Goal: Information Seeking & Learning: Find specific fact

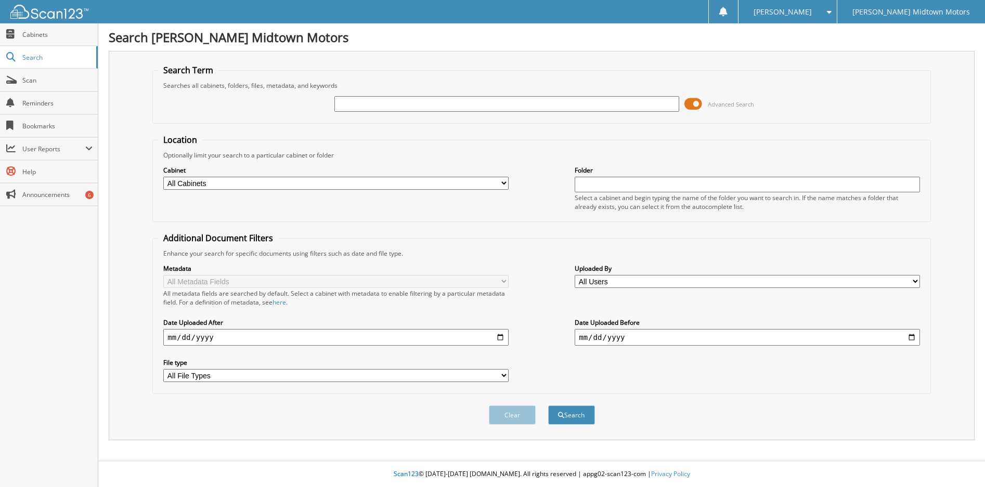
click at [368, 105] on input "text" at bounding box center [506, 104] width 345 height 16
type input "[PERSON_NAME]"
click at [575, 414] on button "Search" at bounding box center [571, 415] width 47 height 19
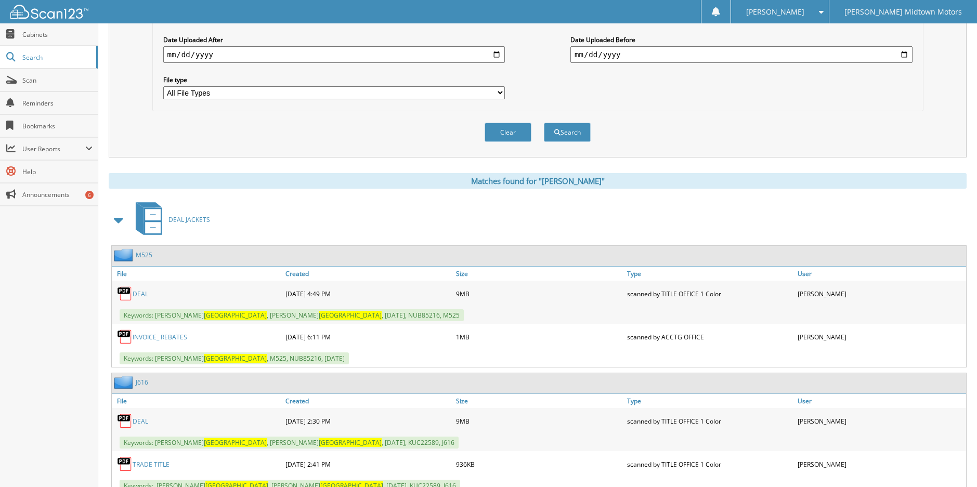
scroll to position [416, 0]
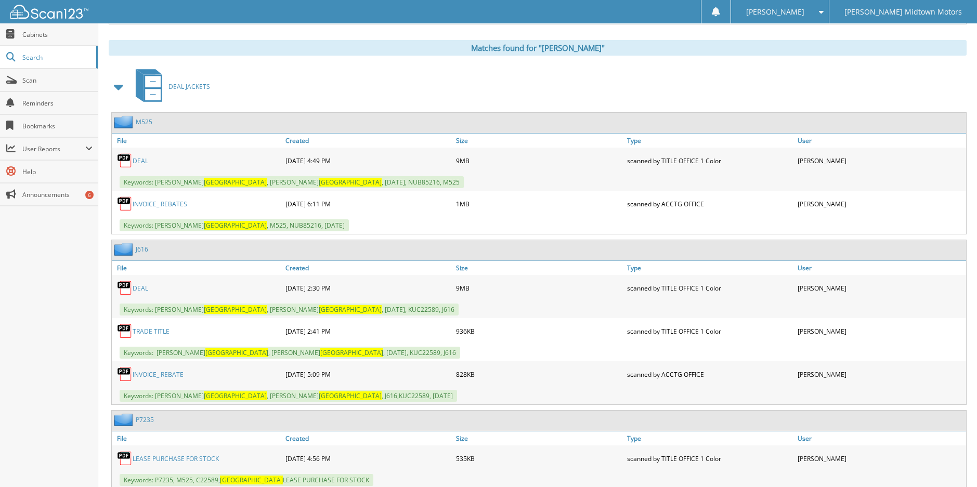
click at [135, 163] on link "DEAL" at bounding box center [141, 160] width 16 height 9
